Goal: Transaction & Acquisition: Book appointment/travel/reservation

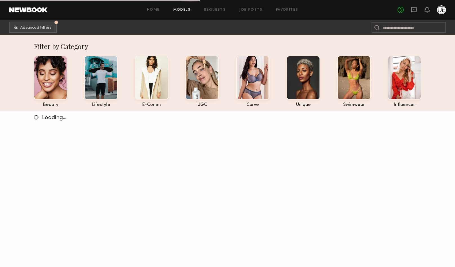
click at [411, 12] on div "No fees up to $5,000" at bounding box center [422, 9] width 48 height 9
click at [413, 10] on icon at bounding box center [414, 9] width 6 height 6
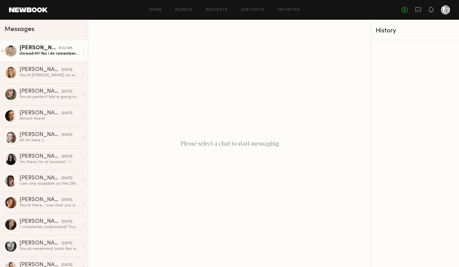
click at [49, 51] on div "Unread: Hi! Yes i do remember coming for a casting! I would love to work togeth…" at bounding box center [49, 53] width 60 height 5
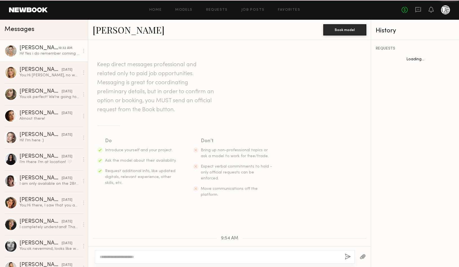
scroll to position [107, 0]
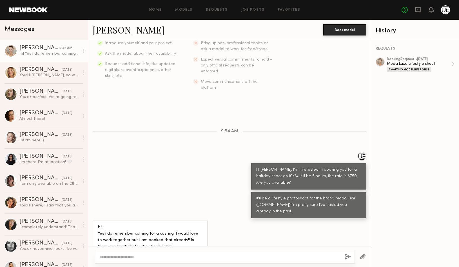
click at [149, 252] on div at bounding box center [225, 257] width 260 height 14
click at [157, 257] on textarea at bounding box center [220, 257] width 241 height 6
click at [161, 258] on textarea at bounding box center [220, 257] width 241 height 6
click at [163, 256] on textarea at bounding box center [220, 257] width 241 height 6
type textarea "*"
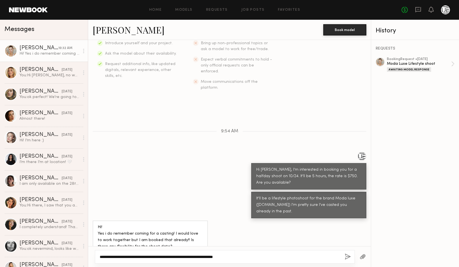
type textarea "**********"
click at [347, 258] on button "button" at bounding box center [348, 257] width 6 height 7
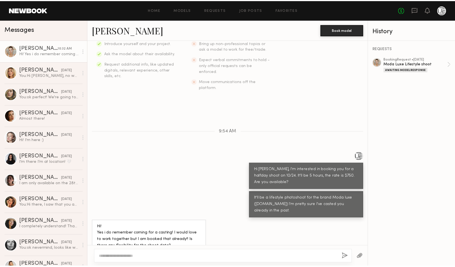
scroll to position [183, 0]
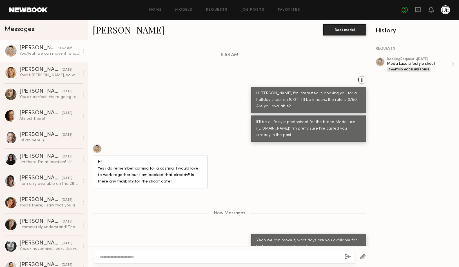
click at [162, 256] on textarea at bounding box center [220, 257] width 241 height 6
type textarea "**********"
click at [246, 13] on div "Home Models Requests Job Posts Favorites Sign Out No fees up to $5,000" at bounding box center [249, 9] width 403 height 9
click at [219, 11] on link "Requests" at bounding box center [217, 10] width 22 height 4
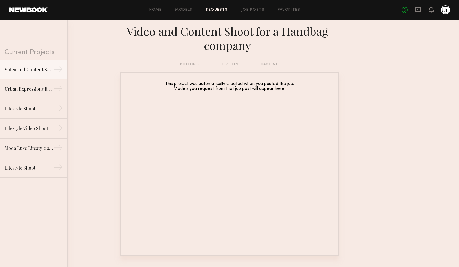
click at [190, 65] on div "booking option casting" at bounding box center [229, 64] width 99 height 6
click at [35, 148] on div "Moda Luxe Lifestyle shoot" at bounding box center [29, 148] width 49 height 7
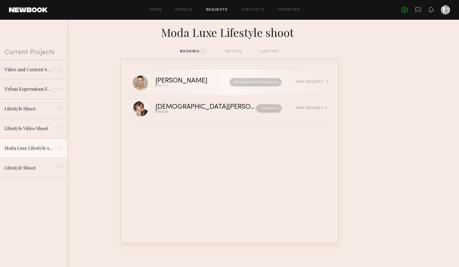
click at [307, 83] on div "View Request" at bounding box center [311, 81] width 31 height 3
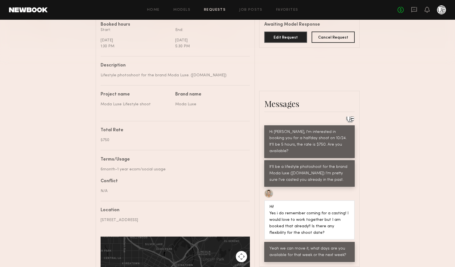
scroll to position [170, 0]
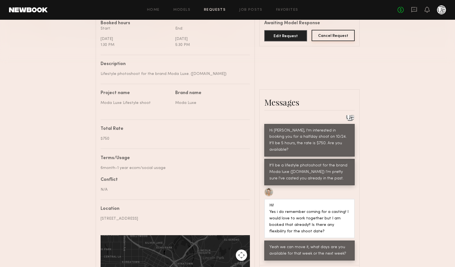
click at [333, 35] on button "Cancel Request" at bounding box center [333, 35] width 43 height 11
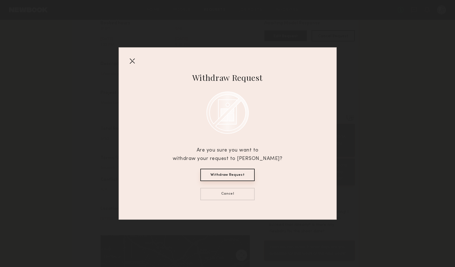
drag, startPoint x: 230, startPoint y: 174, endPoint x: 242, endPoint y: 176, distance: 12.2
click at [231, 175] on button "Withdraw Request" at bounding box center [227, 175] width 54 height 12
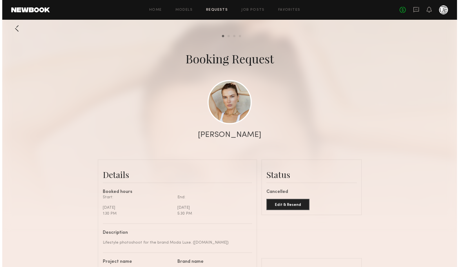
scroll to position [0, 0]
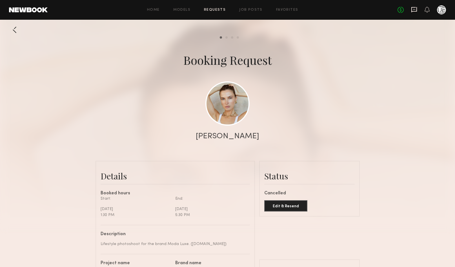
drag, startPoint x: 412, startPoint y: 10, endPoint x: 417, endPoint y: 11, distance: 5.3
click at [417, 11] on icon at bounding box center [414, 9] width 6 height 5
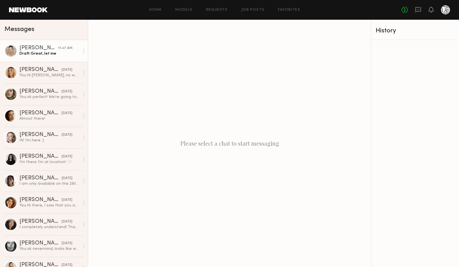
click at [25, 49] on div "[PERSON_NAME]" at bounding box center [38, 48] width 39 height 6
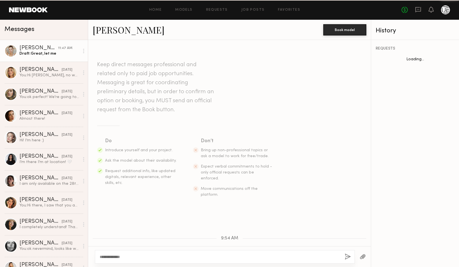
scroll to position [140, 0]
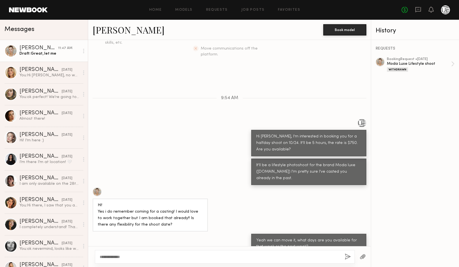
drag, startPoint x: 136, startPoint y: 256, endPoint x: 141, endPoint y: 256, distance: 5.1
click at [138, 256] on textarea "**********" at bounding box center [220, 257] width 241 height 6
type textarea "*"
click at [307, 238] on div "Yeah we can move it, what days are you available for that week or the next week?" at bounding box center [308, 244] width 105 height 13
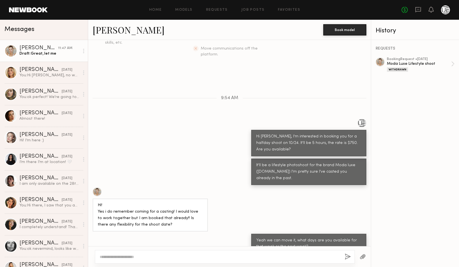
click at [318, 238] on div "Yeah we can move it, what days are you available for that week or the next week?" at bounding box center [308, 244] width 105 height 13
drag, startPoint x: 286, startPoint y: 257, endPoint x: 290, endPoint y: 258, distance: 3.8
click at [289, 258] on textarea at bounding box center [220, 257] width 241 height 6
click at [295, 258] on textarea at bounding box center [220, 257] width 241 height 6
click at [292, 256] on textarea at bounding box center [220, 257] width 241 height 6
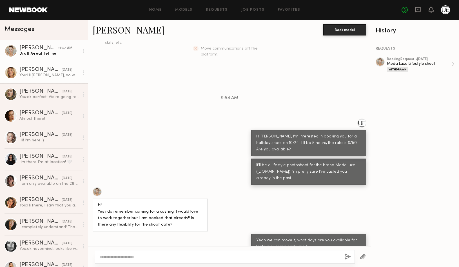
click at [29, 78] on div "You: Hi Hailey, no worries, I'll reach out to you for our next shoot. Thanks!" at bounding box center [49, 75] width 60 height 5
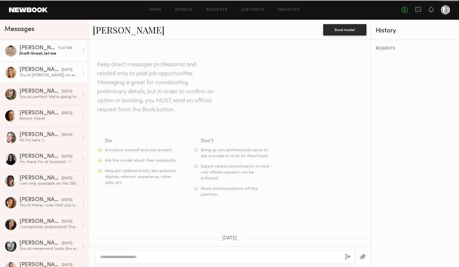
scroll to position [301, 0]
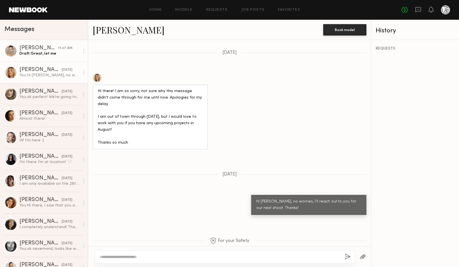
click at [32, 51] on div "Draft: Great, let me" at bounding box center [49, 53] width 60 height 5
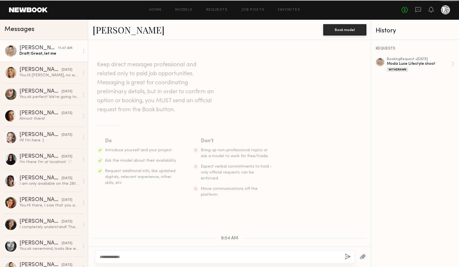
scroll to position [140, 0]
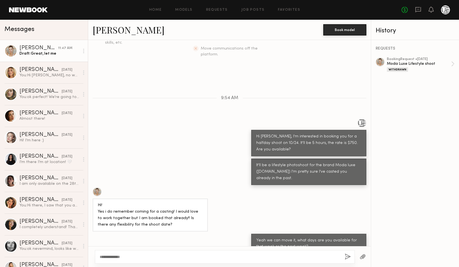
click at [109, 255] on textarea "**********" at bounding box center [220, 257] width 241 height 6
click at [109, 256] on textarea "**********" at bounding box center [220, 257] width 241 height 6
drag, startPoint x: 183, startPoint y: 119, endPoint x: 174, endPoint y: 123, distance: 10.2
click at [183, 122] on div "Hi [PERSON_NAME], I'm interested in booking you for a halfday shoot on 10/24. I…" at bounding box center [229, 138] width 283 height 38
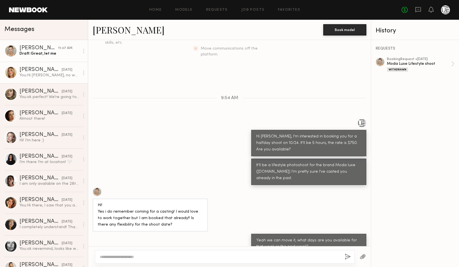
click at [41, 74] on div "You: Hi Hailey, no worries, I'll reach out to you for our next shoot. Thanks!" at bounding box center [49, 75] width 60 height 5
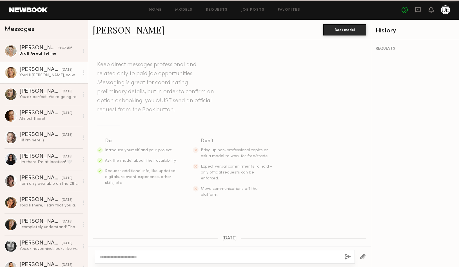
scroll to position [301, 0]
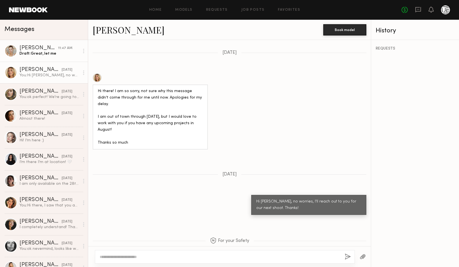
click at [36, 53] on div "Draft: Great, let me" at bounding box center [49, 53] width 60 height 5
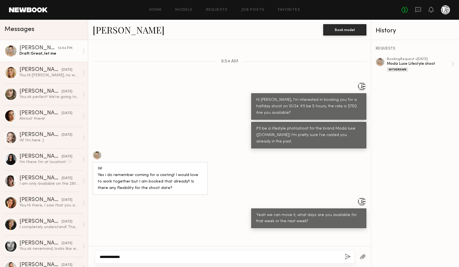
scroll to position [217, 0]
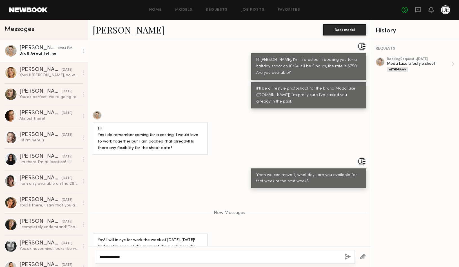
click at [179, 256] on textarea "**********" at bounding box center [220, 257] width 241 height 6
click at [176, 258] on textarea "**********" at bounding box center [220, 257] width 241 height 6
click at [187, 254] on div "**********" at bounding box center [225, 257] width 260 height 14
click at [188, 257] on textarea "**********" at bounding box center [220, 257] width 241 height 6
click at [140, 255] on textarea "**********" at bounding box center [220, 257] width 241 height 6
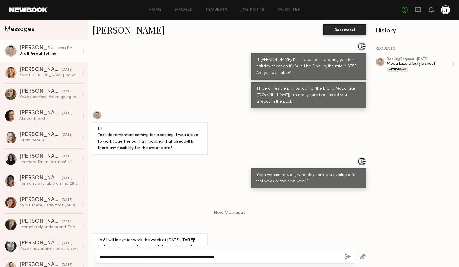
type textarea "**********"
click at [348, 255] on button "button" at bounding box center [348, 257] width 6 height 7
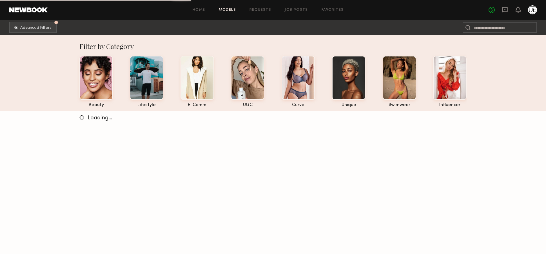
click at [533, 12] on div at bounding box center [532, 9] width 9 height 9
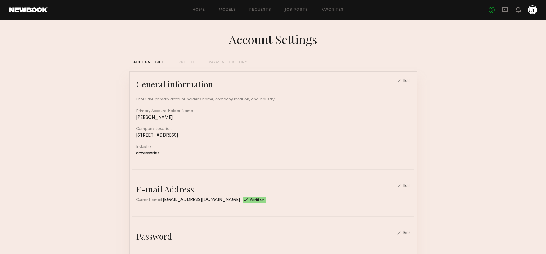
click at [185, 62] on div "PROFILE" at bounding box center [187, 63] width 17 height 4
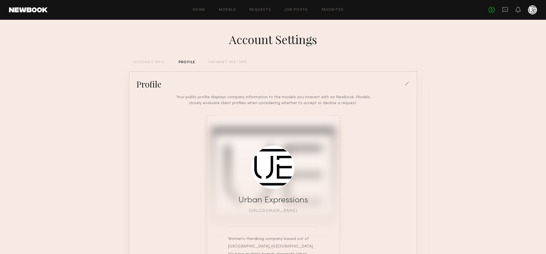
click at [229, 61] on div "PAYMENT HISTORY" at bounding box center [228, 63] width 39 height 4
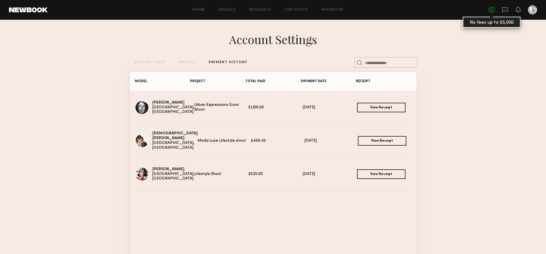
click at [492, 11] on link "No fees up to $5,000" at bounding box center [492, 10] width 6 height 6
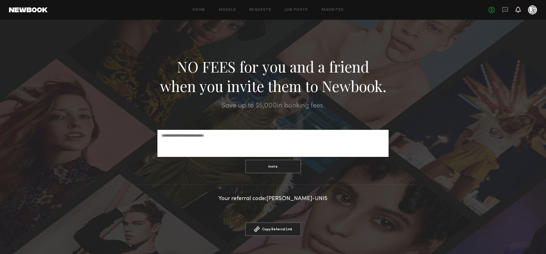
click at [517, 11] on icon at bounding box center [518, 9] width 5 height 6
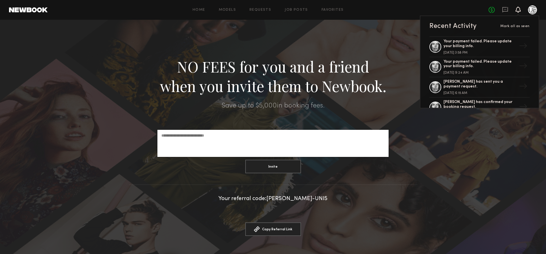
click at [536, 11] on div at bounding box center [532, 9] width 9 height 9
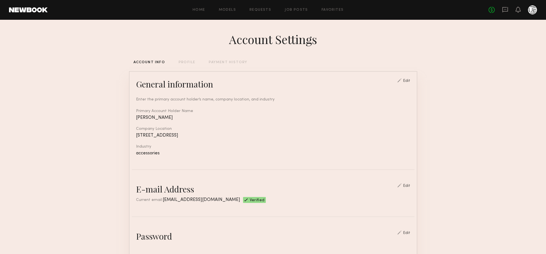
click at [266, 7] on div "Home Models Requests Job Posts Favorites Sign Out No fees up to $5,000" at bounding box center [293, 9] width 490 height 9
click at [264, 10] on link "Requests" at bounding box center [261, 10] width 22 height 4
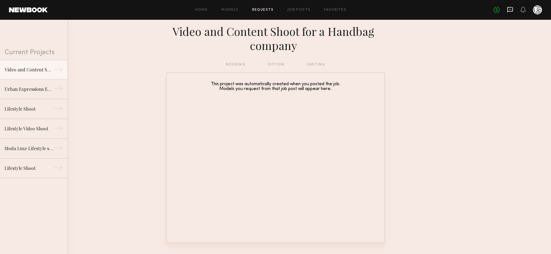
click at [509, 10] on icon at bounding box center [510, 9] width 6 height 6
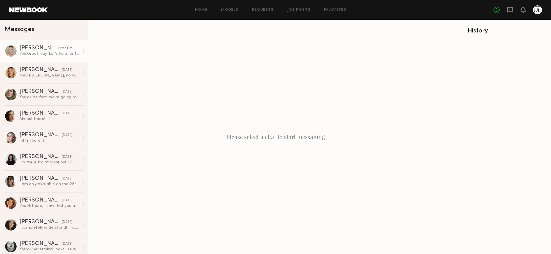
click at [39, 54] on div "You: Great, yay! Let's hold for the 28th and 29th while I check with our photog…" at bounding box center [49, 53] width 60 height 5
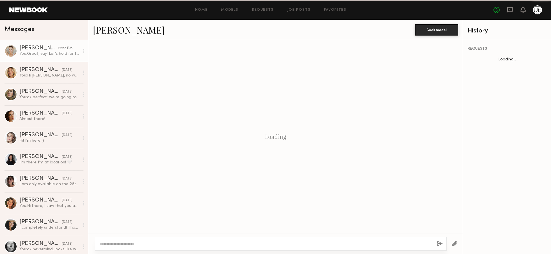
scroll to position [221, 0]
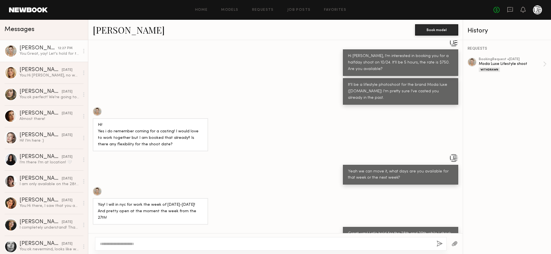
click at [205, 249] on div at bounding box center [270, 244] width 351 height 14
click at [204, 245] on textarea at bounding box center [266, 244] width 332 height 6
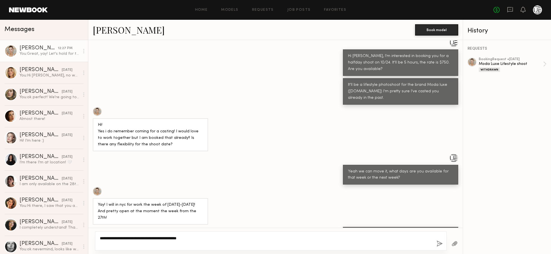
type textarea "**********"
click at [438, 243] on button "button" at bounding box center [439, 243] width 6 height 7
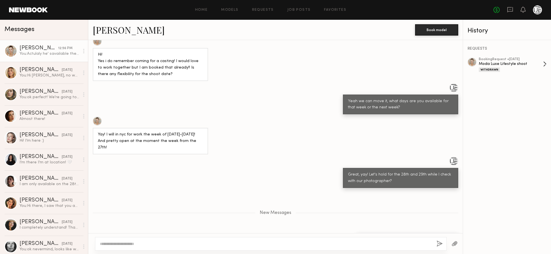
drag, startPoint x: 494, startPoint y: 65, endPoint x: 502, endPoint y: 63, distance: 8.0
click at [508, 61] on div "booking Request • 10/01/2025 Moda Luxe Lifestyle shoot Withdrawn" at bounding box center [511, 64] width 64 height 14
click at [523, 10] on icon at bounding box center [523, 9] width 5 height 4
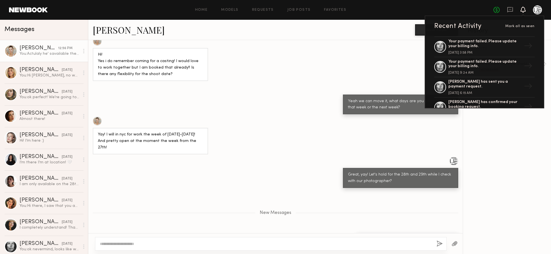
click at [523, 10] on icon at bounding box center [523, 9] width 5 height 4
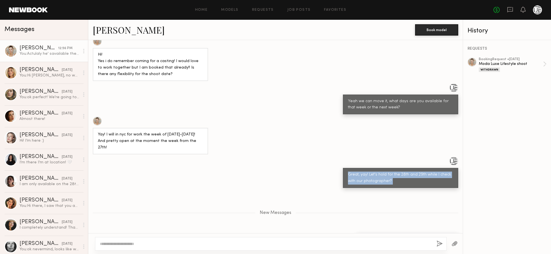
drag, startPoint x: 219, startPoint y: 178, endPoint x: 227, endPoint y: 147, distance: 31.9
click at [228, 151] on div "Keep direct messages professional and related only to paid job opportunities. M…" at bounding box center [275, 136] width 374 height 193
click at [254, 242] on textarea at bounding box center [266, 244] width 332 height 6
click at [253, 242] on textarea at bounding box center [266, 244] width 332 height 6
click at [263, 242] on textarea at bounding box center [266, 244] width 332 height 6
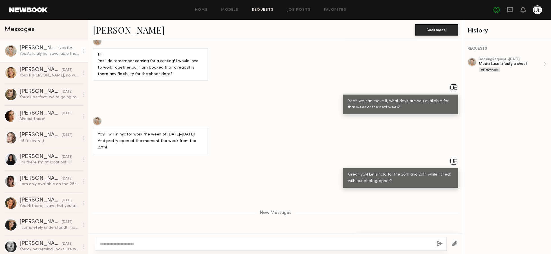
click at [266, 9] on link "Requests" at bounding box center [263, 10] width 22 height 4
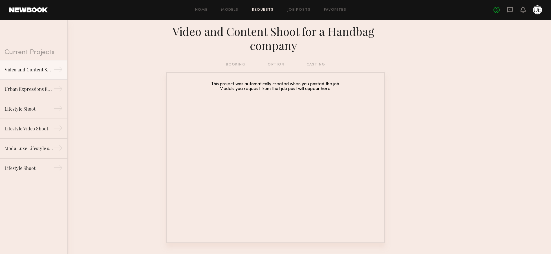
click at [232, 66] on div "booking option casting" at bounding box center [275, 64] width 99 height 6
click at [270, 66] on div "booking option casting" at bounding box center [275, 64] width 99 height 6
drag, startPoint x: 277, startPoint y: 65, endPoint x: 267, endPoint y: 64, distance: 9.6
click at [276, 64] on div "booking option casting" at bounding box center [275, 64] width 99 height 6
click at [24, 147] on div "Moda Luxe Lifestyle shoot" at bounding box center [29, 148] width 49 height 7
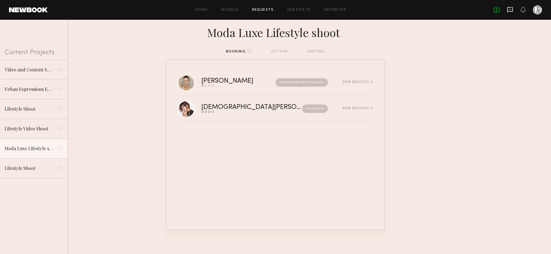
click at [509, 9] on icon at bounding box center [510, 9] width 2 height 1
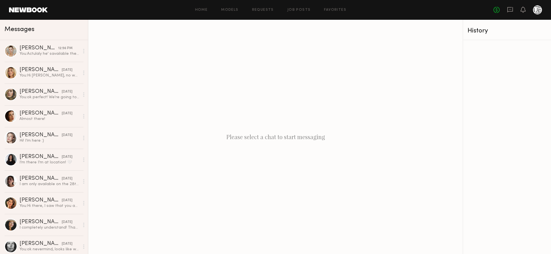
click at [232, 234] on div "Please select a chat to start messaging" at bounding box center [275, 137] width 374 height 234
drag, startPoint x: 44, startPoint y: 48, endPoint x: 41, endPoint y: 57, distance: 8.8
click at [41, 57] on link "Reda P. 12:56 PM You: Actulaly he' savailable the 28th, let's do that date." at bounding box center [44, 51] width 88 height 22
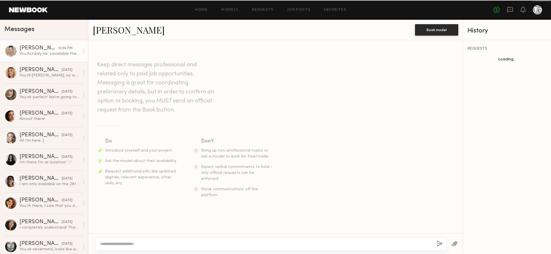
scroll to position [248, 0]
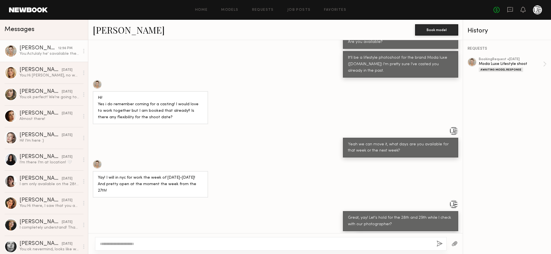
click at [186, 241] on textarea at bounding box center [266, 244] width 332 height 6
type textarea "**********"
click at [436, 242] on div "**********" at bounding box center [270, 244] width 351 height 14
click at [439, 244] on button "button" at bounding box center [439, 243] width 6 height 7
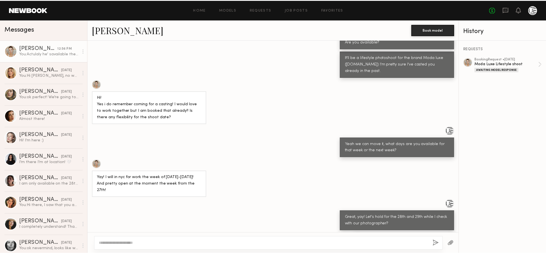
scroll to position [307, 0]
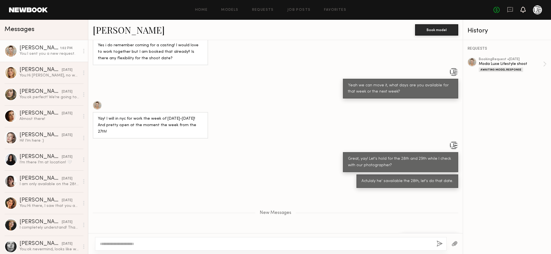
click at [525, 13] on div at bounding box center [522, 9] width 5 height 7
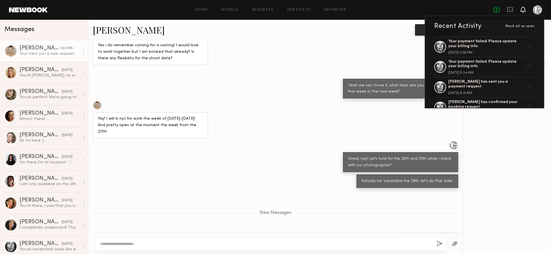
click at [538, 11] on div at bounding box center [537, 9] width 9 height 9
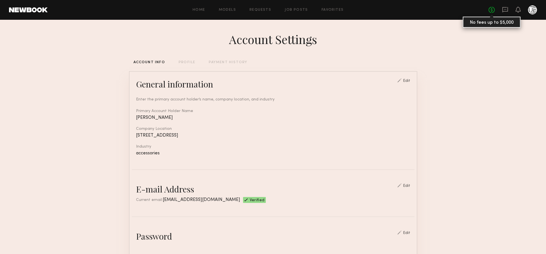
click at [491, 11] on link "No fees up to $5,000" at bounding box center [492, 10] width 6 height 6
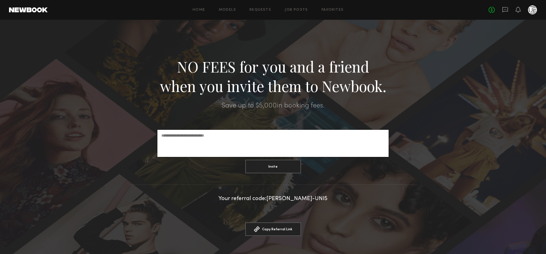
click at [533, 11] on div at bounding box center [532, 9] width 9 height 9
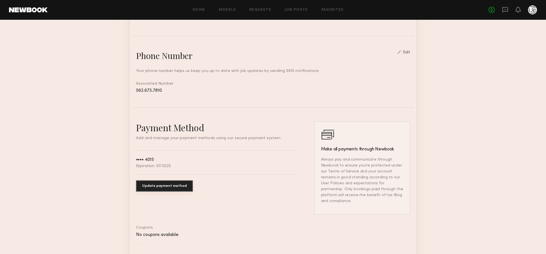
scroll to position [228, 0]
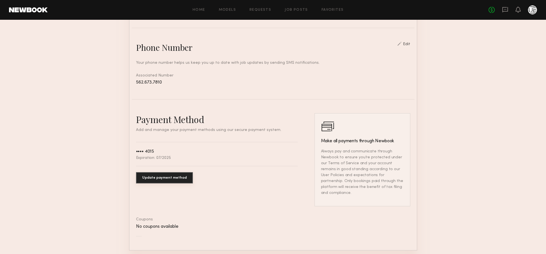
click at [169, 178] on button "Update payment method" at bounding box center [164, 177] width 57 height 11
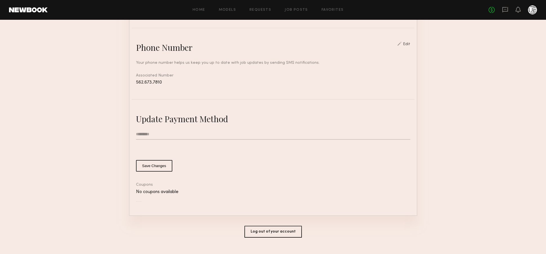
click at [188, 135] on input "text" at bounding box center [273, 134] width 275 height 11
click at [193, 136] on input "text" at bounding box center [273, 134] width 275 height 11
click at [165, 132] on input "text" at bounding box center [273, 134] width 275 height 11
type input "**********"
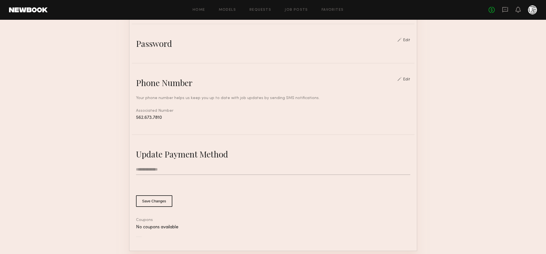
scroll to position [196, 0]
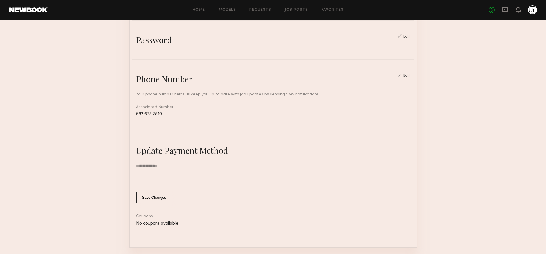
click at [152, 200] on button "Save Changes" at bounding box center [154, 197] width 36 height 12
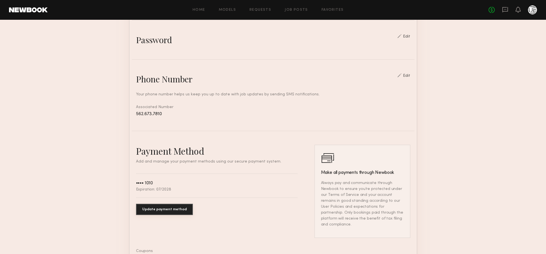
click at [239, 211] on div "Payment Method Add and manage your payment methods using our secure payment sys…" at bounding box center [217, 191] width 162 height 93
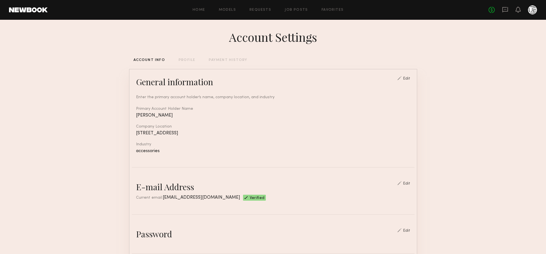
scroll to position [0, 0]
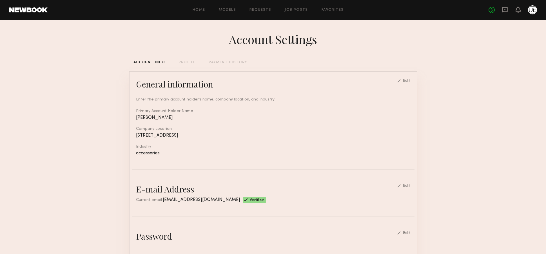
click at [183, 63] on div "PROFILE" at bounding box center [187, 63] width 17 height 4
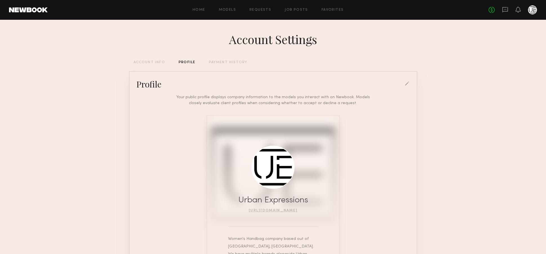
click at [218, 61] on div "PAYMENT HISTORY" at bounding box center [228, 63] width 39 height 4
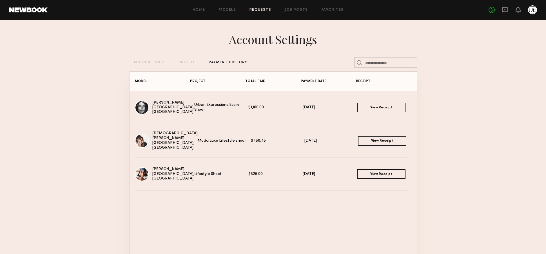
click at [262, 9] on link "Requests" at bounding box center [261, 10] width 22 height 4
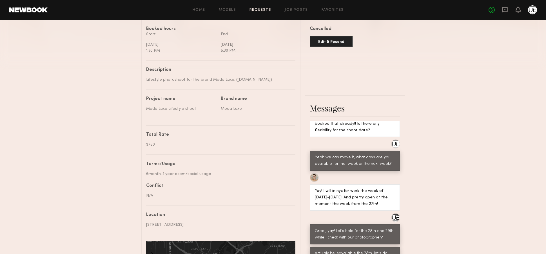
scroll to position [162, 0]
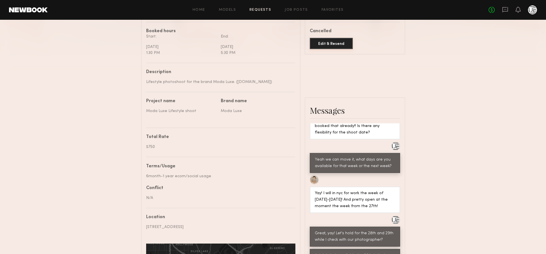
click at [330, 44] on button "Edit & Resend" at bounding box center [331, 43] width 43 height 11
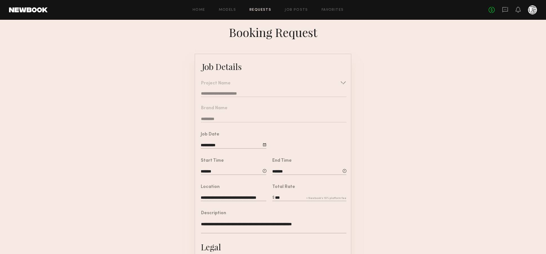
click at [266, 144] on div at bounding box center [265, 145] width 4 height 4
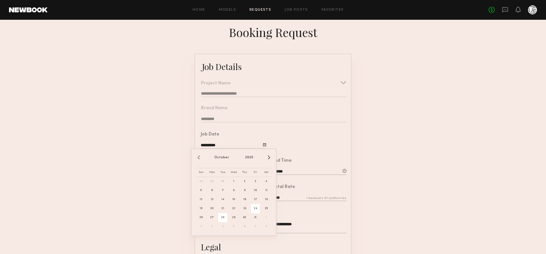
click at [221, 217] on span "28" at bounding box center [222, 217] width 9 height 9
type input "**********"
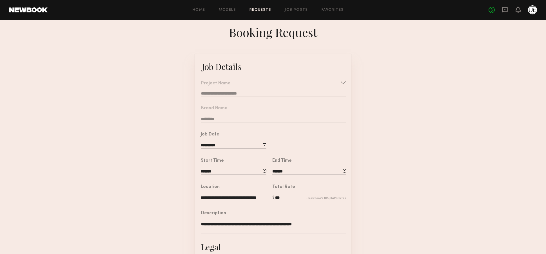
click at [408, 160] on form "**********" at bounding box center [273, 206] width 546 height 304
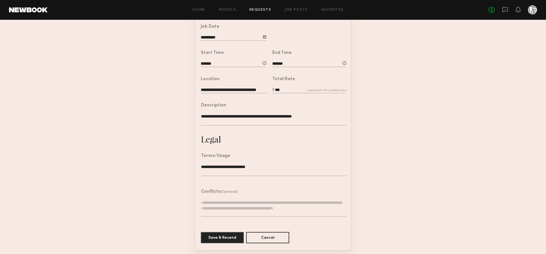
scroll to position [109, 0]
click at [216, 165] on textarea "**********" at bounding box center [273, 169] width 145 height 12
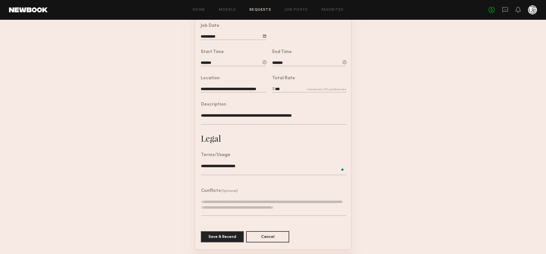
click at [202, 165] on textarea "**********" at bounding box center [273, 169] width 145 height 12
drag, startPoint x: 203, startPoint y: 164, endPoint x: 222, endPoint y: 163, distance: 19.2
click at [203, 164] on textarea "**********" at bounding box center [273, 169] width 145 height 12
type textarea "**********"
click at [220, 236] on button "Save & Resend" at bounding box center [222, 236] width 43 height 11
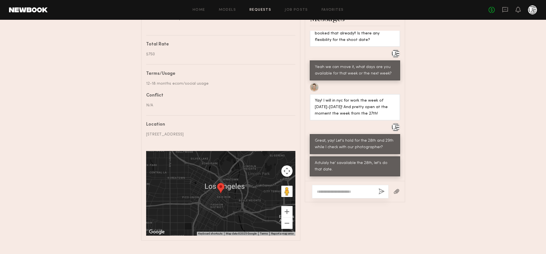
scroll to position [474, 0]
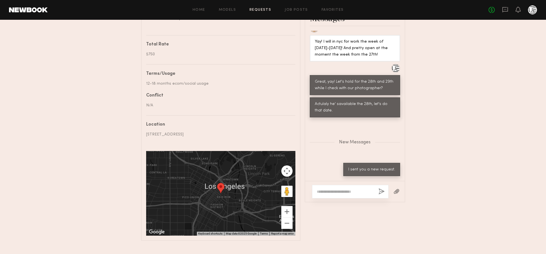
click at [495, 112] on div "Send request Model response Review hours worked Pay model Booking Request Reda …" at bounding box center [273, 4] width 546 height 471
click at [491, 115] on div "Send request Model response Review hours worked Pay model Booking Request Reda …" at bounding box center [273, 4] width 546 height 471
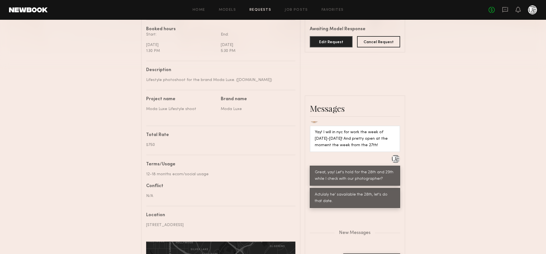
scroll to position [130, 0]
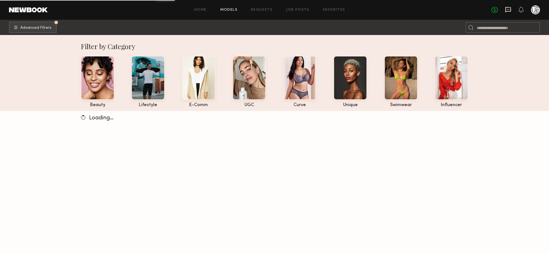
click at [509, 10] on icon at bounding box center [508, 9] width 6 height 6
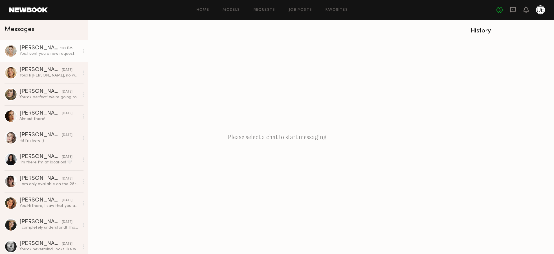
click at [63, 57] on link "Reda P. 1:02 PM You: I sent you a new request." at bounding box center [44, 51] width 88 height 22
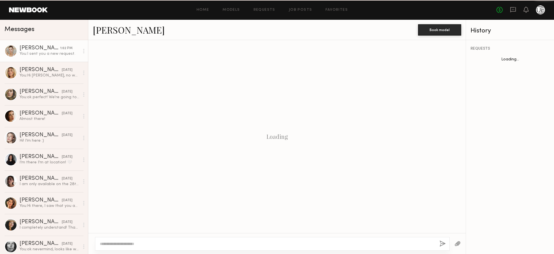
scroll to position [264, 0]
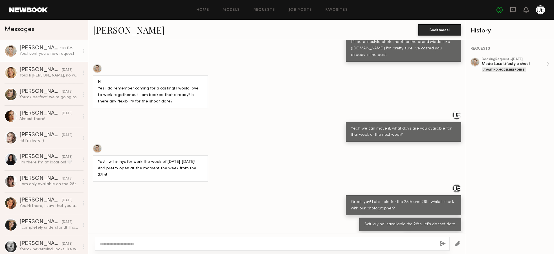
click at [107, 32] on link "[PERSON_NAME]" at bounding box center [129, 30] width 72 height 12
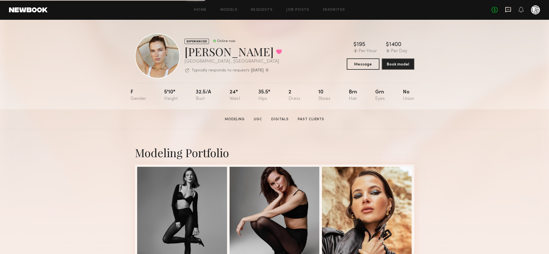
click at [509, 11] on icon at bounding box center [509, 9] width 6 height 5
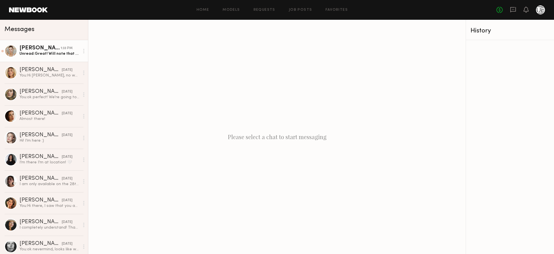
click at [61, 50] on div "1:33 PM" at bounding box center [67, 48] width 12 height 5
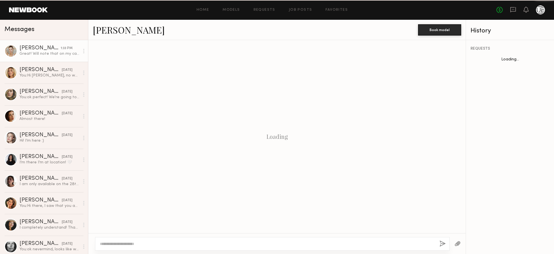
scroll to position [280, 0]
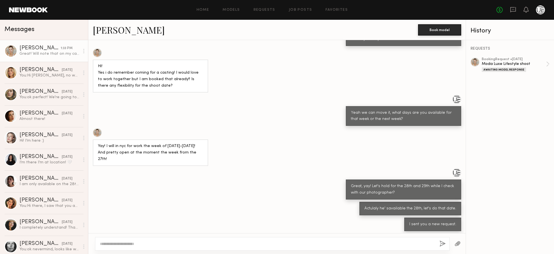
drag, startPoint x: 185, startPoint y: 248, endPoint x: 190, endPoint y: 245, distance: 5.1
click at [187, 245] on div at bounding box center [272, 244] width 354 height 14
click at [156, 243] on textarea at bounding box center [267, 244] width 335 height 6
type textarea "**********"
click at [441, 244] on button "button" at bounding box center [442, 243] width 6 height 7
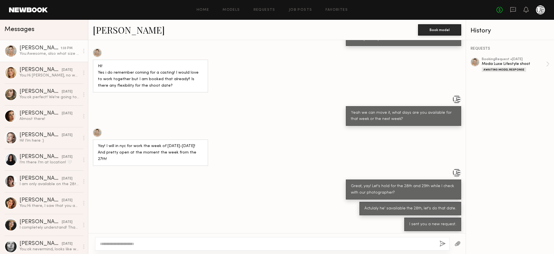
scroll to position [350, 0]
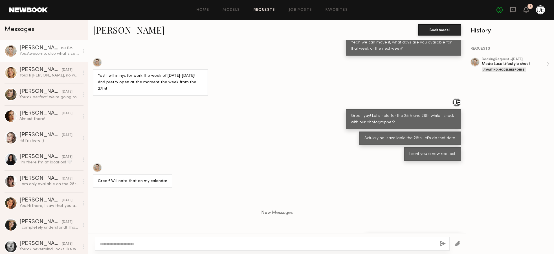
click at [265, 11] on link "Requests" at bounding box center [264, 10] width 22 height 4
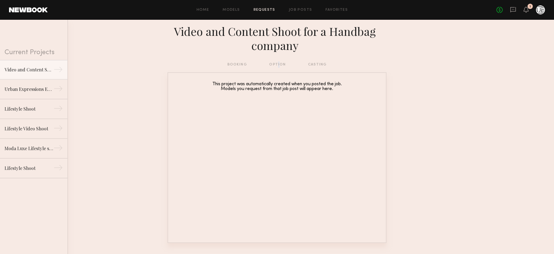
click at [276, 65] on div "booking option casting" at bounding box center [276, 64] width 99 height 6
click at [237, 65] on div "booking option casting" at bounding box center [276, 64] width 99 height 6
click at [525, 10] on icon at bounding box center [525, 9] width 5 height 4
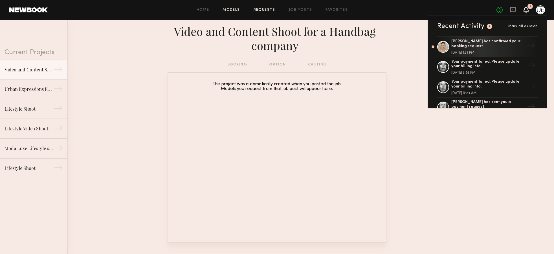
click at [238, 10] on link "Models" at bounding box center [230, 10] width 17 height 4
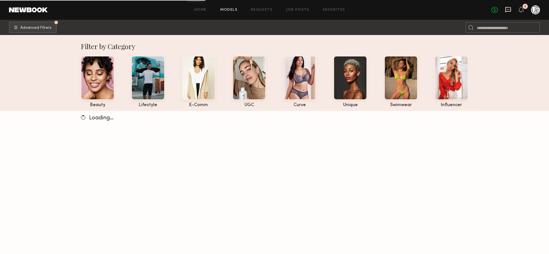
click at [506, 11] on icon at bounding box center [509, 9] width 6 height 5
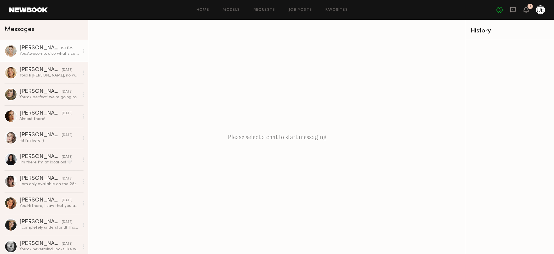
click at [49, 52] on div "You: Awesome, also what size jeans do you wear?" at bounding box center [49, 53] width 60 height 5
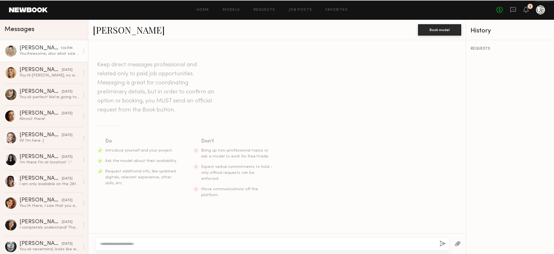
scroll to position [307, 0]
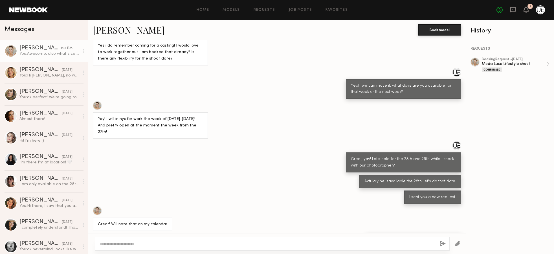
drag, startPoint x: 100, startPoint y: 31, endPoint x: 106, endPoint y: 33, distance: 6.1
click at [103, 32] on link "[PERSON_NAME]" at bounding box center [129, 30] width 72 height 12
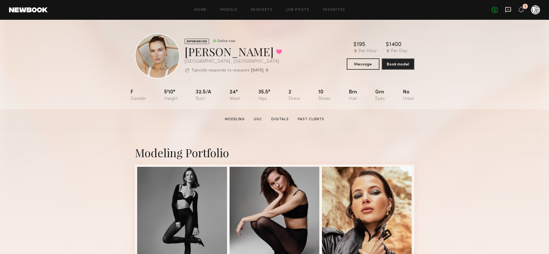
click at [509, 9] on icon at bounding box center [508, 9] width 2 height 1
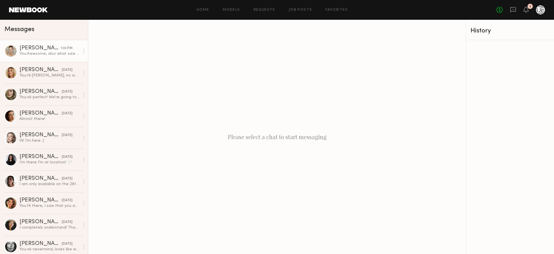
click at [42, 51] on div "You: Awesome, also what size jeans do you wear?" at bounding box center [49, 53] width 60 height 5
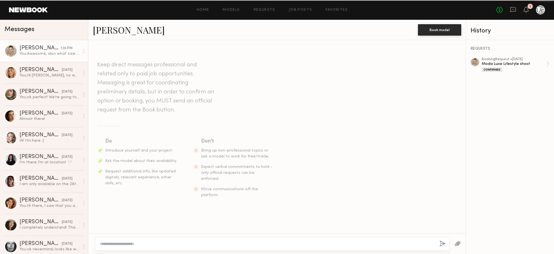
scroll to position [307, 0]
